Goal: Find specific page/section: Find specific page/section

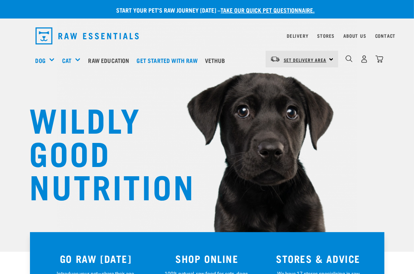
click at [319, 58] on span "Set Delivery Area" at bounding box center [305, 59] width 43 height 3
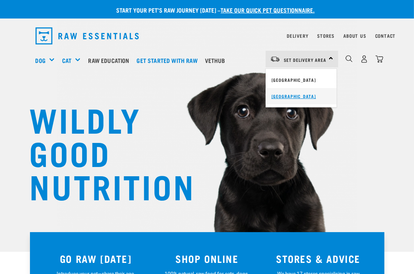
click at [286, 95] on link "[GEOGRAPHIC_DATA]" at bounding box center [301, 96] width 71 height 16
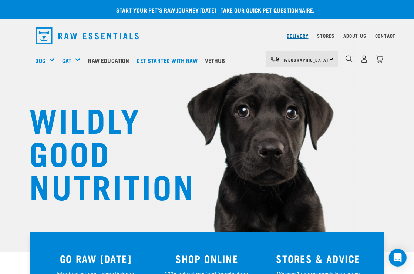
click at [298, 36] on link "Delivery" at bounding box center [297, 35] width 21 height 3
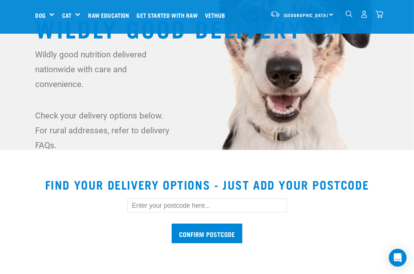
scroll to position [111, 0]
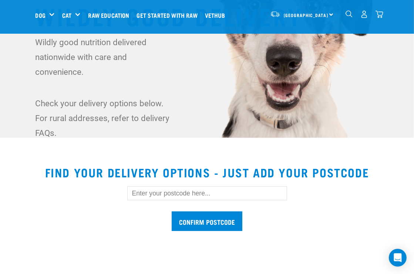
click at [216, 194] on input "text" at bounding box center [207, 193] width 160 height 14
type input "7700"
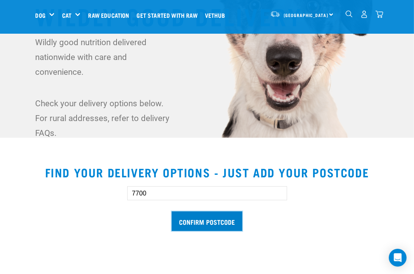
click at [216, 220] on input "Confirm postcode" at bounding box center [207, 221] width 71 height 20
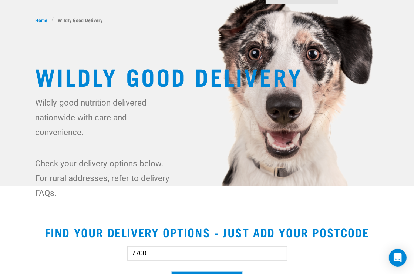
scroll to position [0, 0]
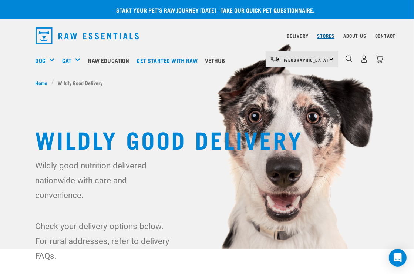
click at [330, 37] on link "Stores" at bounding box center [326, 35] width 17 height 3
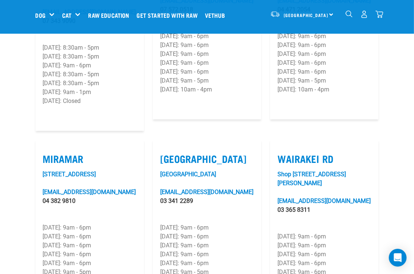
scroll to position [1110, 0]
